Goal: Check status: Check status

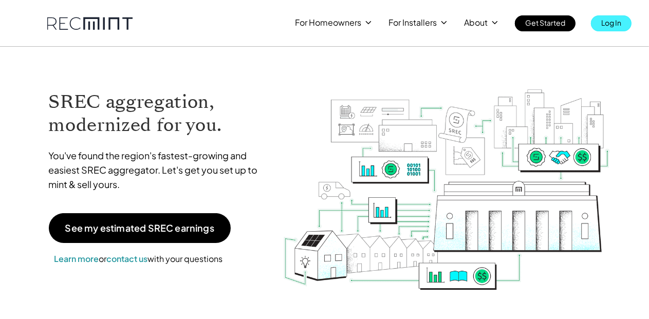
click at [608, 23] on p "Log In" at bounding box center [612, 22] width 20 height 14
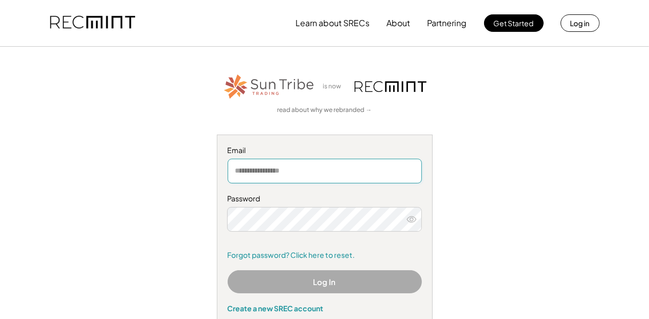
click at [307, 176] on input "email" at bounding box center [325, 171] width 194 height 25
click at [304, 180] on input "**********" at bounding box center [325, 171] width 194 height 25
type input "**********"
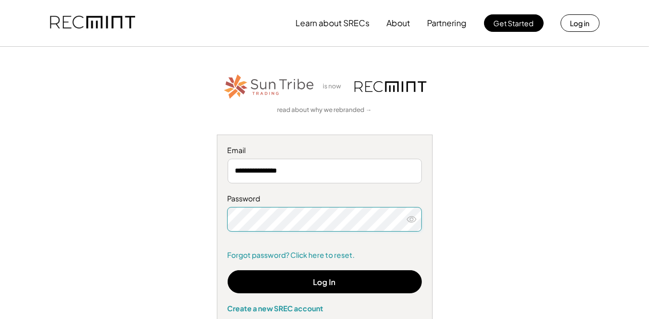
click at [411, 219] on icon at bounding box center [412, 219] width 10 height 10
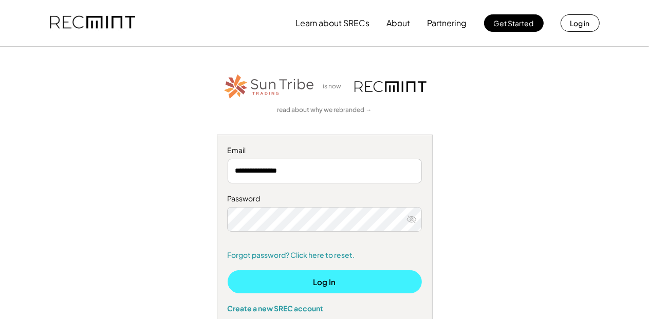
click at [326, 281] on button "Log In" at bounding box center [325, 281] width 194 height 23
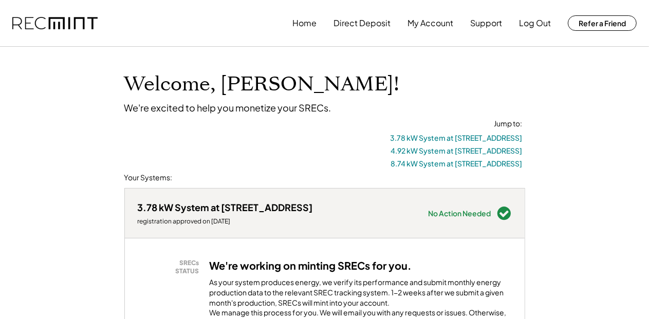
drag, startPoint x: 529, startPoint y: 154, endPoint x: 569, endPoint y: 164, distance: 40.9
drag, startPoint x: 530, startPoint y: 141, endPoint x: 558, endPoint y: 131, distance: 30.3
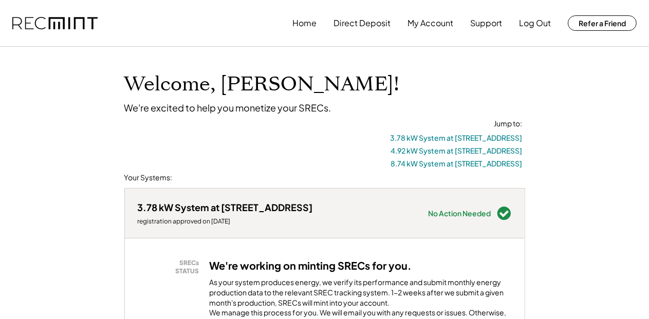
click at [314, 157] on div "Jump to: 3.78 kW System at 2407 Jefferson Park Ave 4.92 kW System at 2407 Jeffe…" at bounding box center [325, 146] width 396 height 54
drag, startPoint x: 337, startPoint y: 211, endPoint x: 138, endPoint y: 209, distance: 199.0
click at [138, 209] on div "3.78 kW System at 2407 Jefferson Park Ave registration approved on 2/04/25 Need…" at bounding box center [325, 213] width 400 height 49
copy div "3.78 kW System at 2407 Jefferson Park Ave"
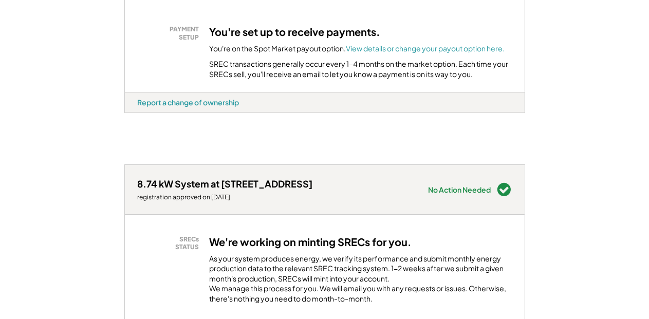
scroll to position [880, 0]
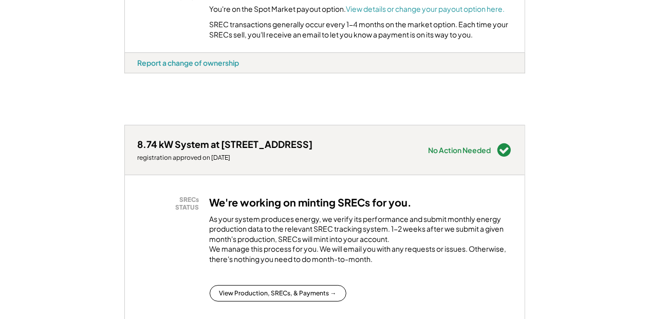
drag, startPoint x: 342, startPoint y: 169, endPoint x: 139, endPoint y: 167, distance: 203.6
click at [139, 167] on div "8.74 kW System at 2409 Jefferson Park Ave registration approved on 2/11/25 Need…" at bounding box center [325, 149] width 400 height 49
copy div "8.74 kW System at 2409 Jefferson Park Ave"
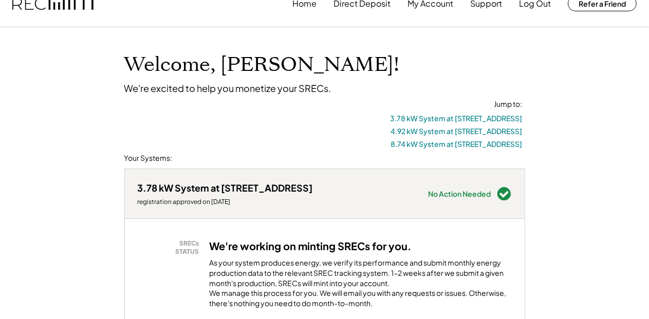
scroll to position [0, 0]
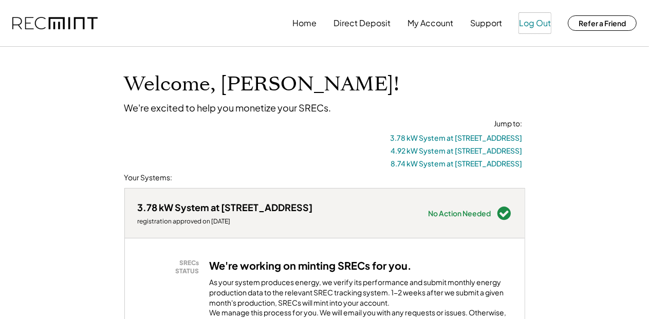
click at [535, 24] on button "Log Out" at bounding box center [535, 23] width 32 height 21
